Goal: Transaction & Acquisition: Book appointment/travel/reservation

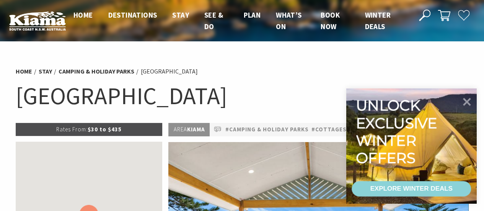
select select "3"
select select "2"
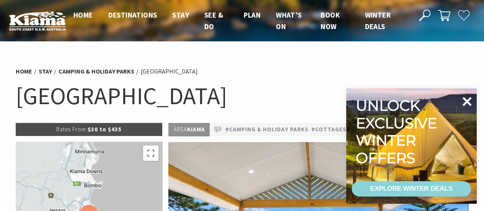
click at [466, 101] on icon at bounding box center [466, 101] width 9 height 9
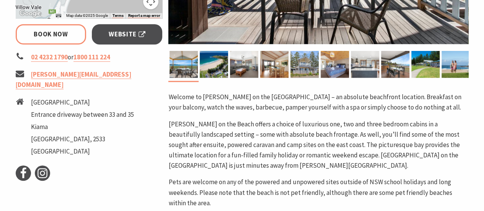
scroll to position [299, 0]
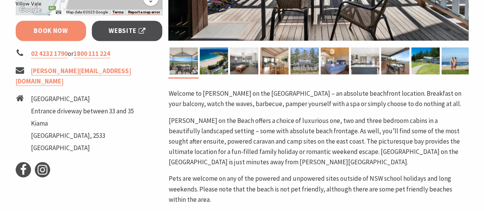
click at [74, 32] on link "Book Now" at bounding box center [51, 31] width 71 height 20
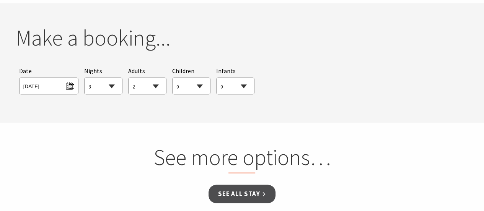
scroll to position [697, 0]
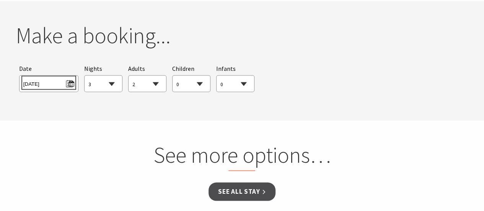
click at [72, 84] on span "Tue 19/08/2025" at bounding box center [48, 82] width 51 height 10
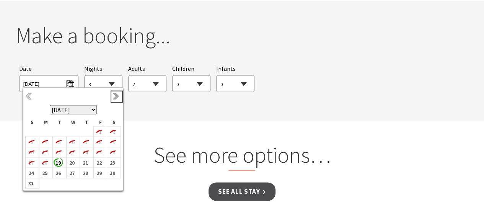
click at [115, 96] on link "Next" at bounding box center [116, 96] width 8 height 8
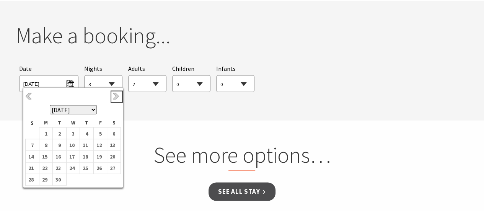
click at [115, 96] on link "Next" at bounding box center [116, 96] width 8 height 8
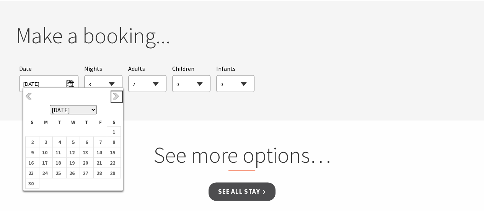
click at [115, 96] on link "Next" at bounding box center [116, 96] width 8 height 8
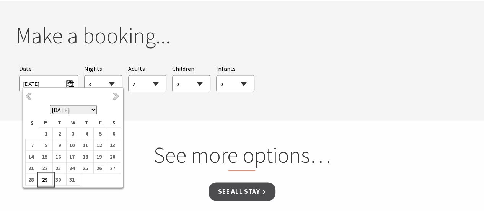
click at [45, 179] on b "29" at bounding box center [44, 179] width 10 height 10
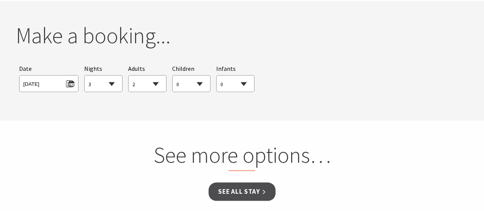
click at [101, 88] on select "1 2 3 4 5 6 7 8 9 10 11 12 13 14 15 16 17 18 19 20 21 22 23 24 25 26 27 28 29 30" at bounding box center [102, 83] width 37 height 17
click at [84, 75] on select "1 2 3 4 5 6 7 8 9 10 11 12 13 14 15 16 17 18 19 20 21 22 23 24 25 26 27 28 29 30" at bounding box center [102, 83] width 37 height 17
drag, startPoint x: 182, startPoint y: 86, endPoint x: 177, endPoint y: -44, distance: 129.3
select select "1"
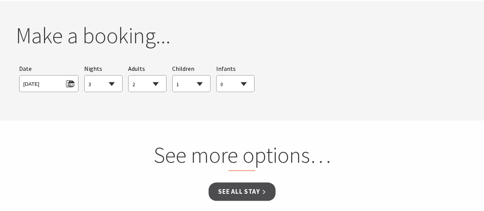
click at [172, 75] on select "0 1 2 3 4 5 6 7 8 9 10 11 12 13 14 15 16 17 18 19 20 21 22 23 24 25 26 27 28 29…" at bounding box center [190, 83] width 37 height 17
click at [229, 91] on select "0 1 2 3 4 5 6 7 8 9 10 11 12 13 14 15 16 17 18 19 20 21 22 23 24 25 26 27 28 29…" at bounding box center [234, 83] width 37 height 17
select select "1"
click at [216, 75] on select "0 1 2 3 4 5 6 7 8 9 10 11 12 13 14 15 16 17 18 19 20 21 22 23 24 25 26 27 28 29…" at bounding box center [234, 83] width 37 height 17
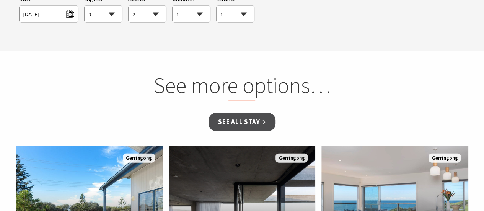
scroll to position [762, 0]
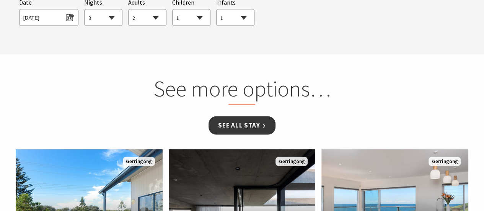
click at [255, 123] on link "See all Stay" at bounding box center [241, 125] width 67 height 18
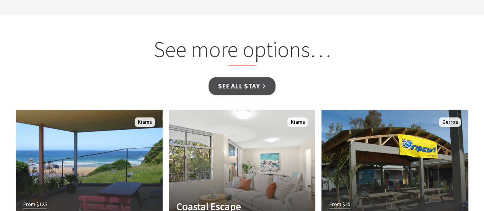
scroll to position [762, 0]
select select "3"
select select "2"
select select "1"
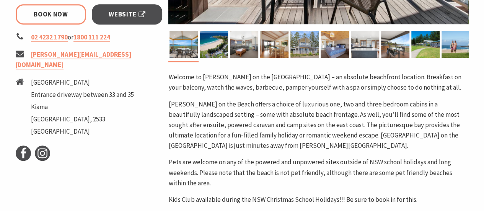
scroll to position [314, 0]
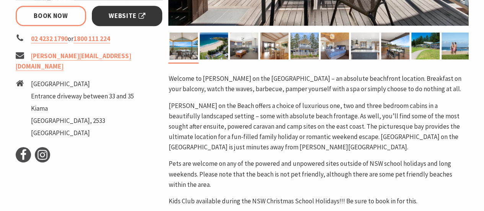
click at [137, 17] on span "Website" at bounding box center [127, 16] width 37 height 10
select select "3"
